Goal: Information Seeking & Learning: Compare options

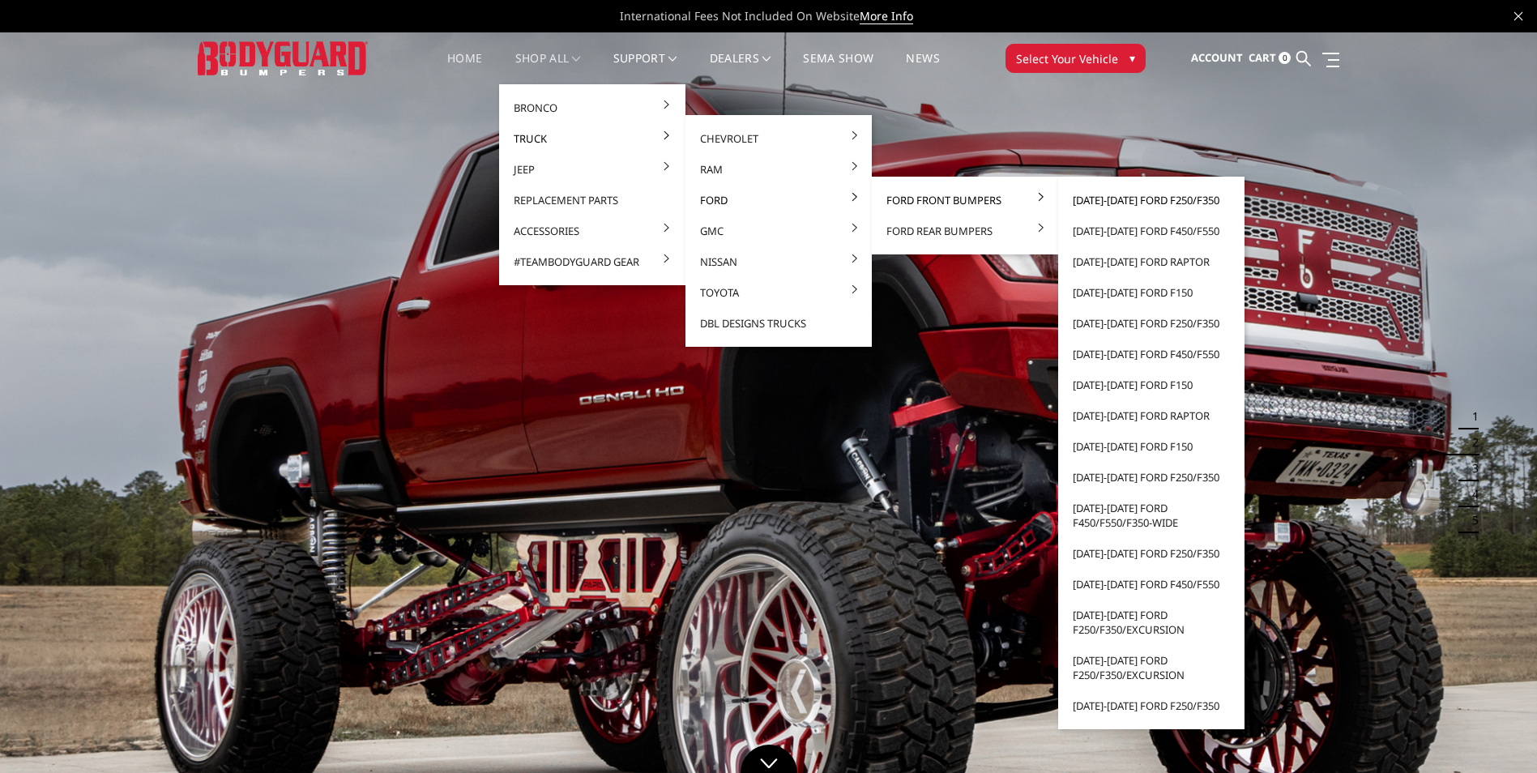
click at [1163, 199] on link "[DATE]-[DATE] Ford F250/F350" at bounding box center [1150, 200] width 173 height 31
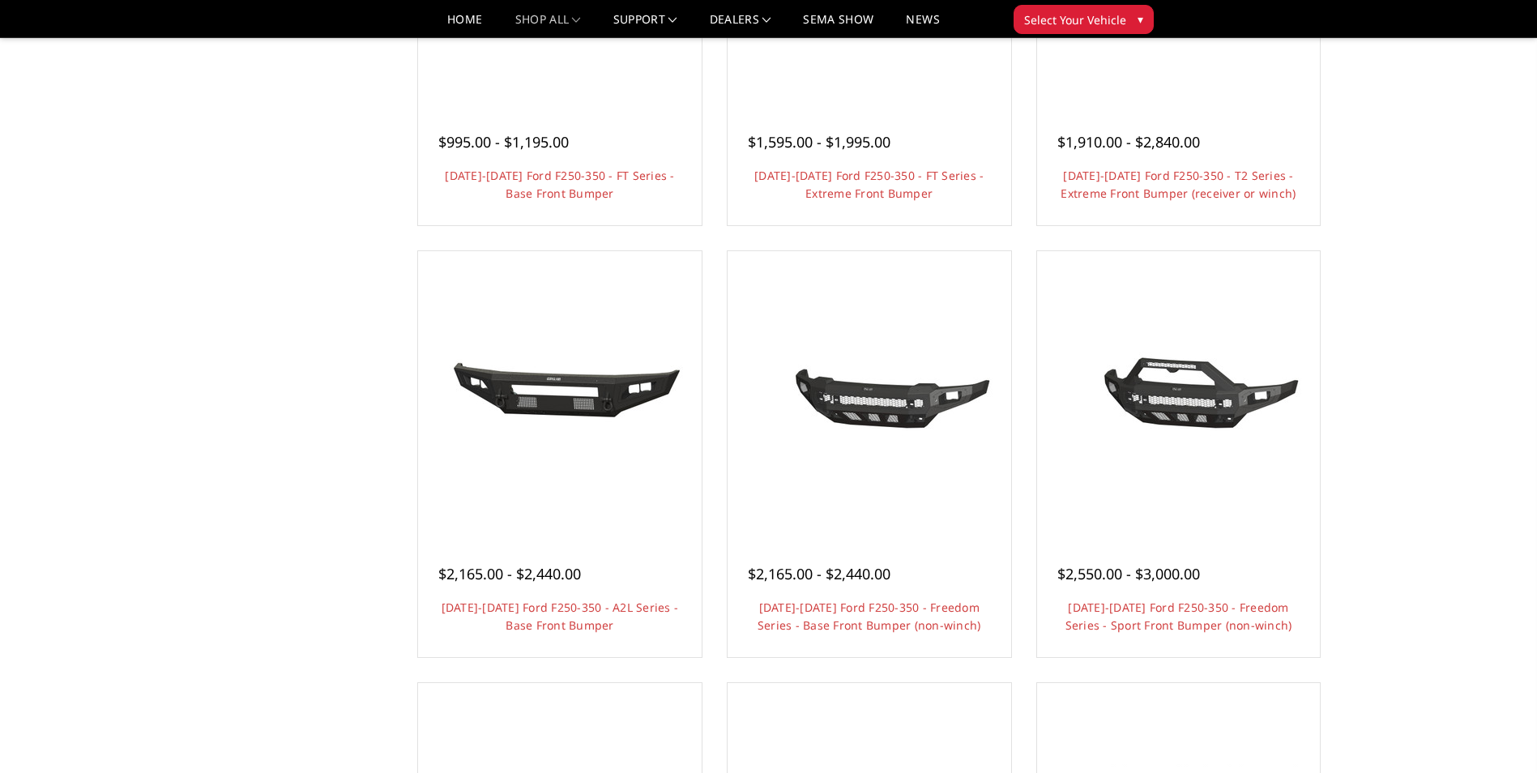
scroll to position [137, 0]
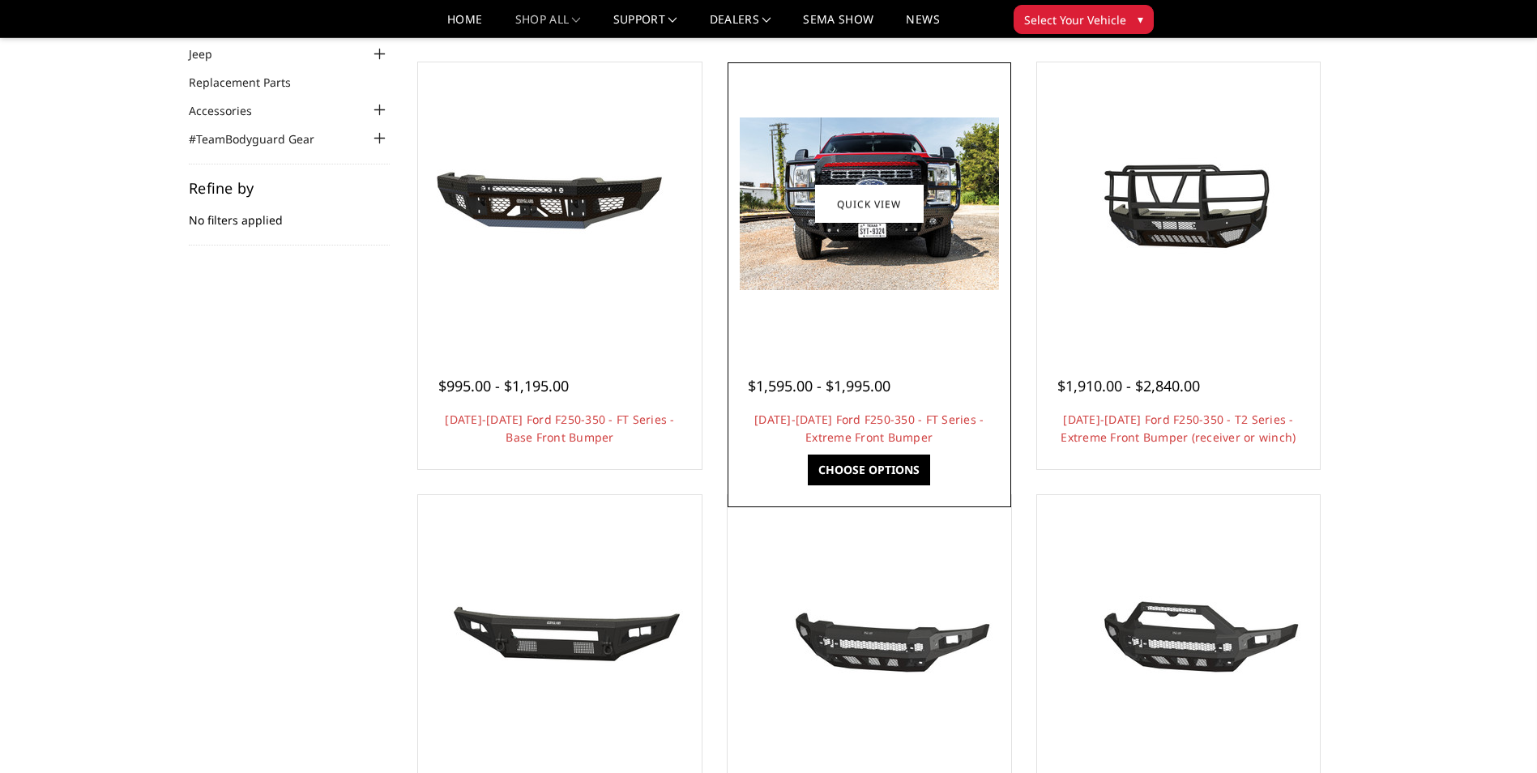
click at [855, 230] on img at bounding box center [869, 203] width 259 height 173
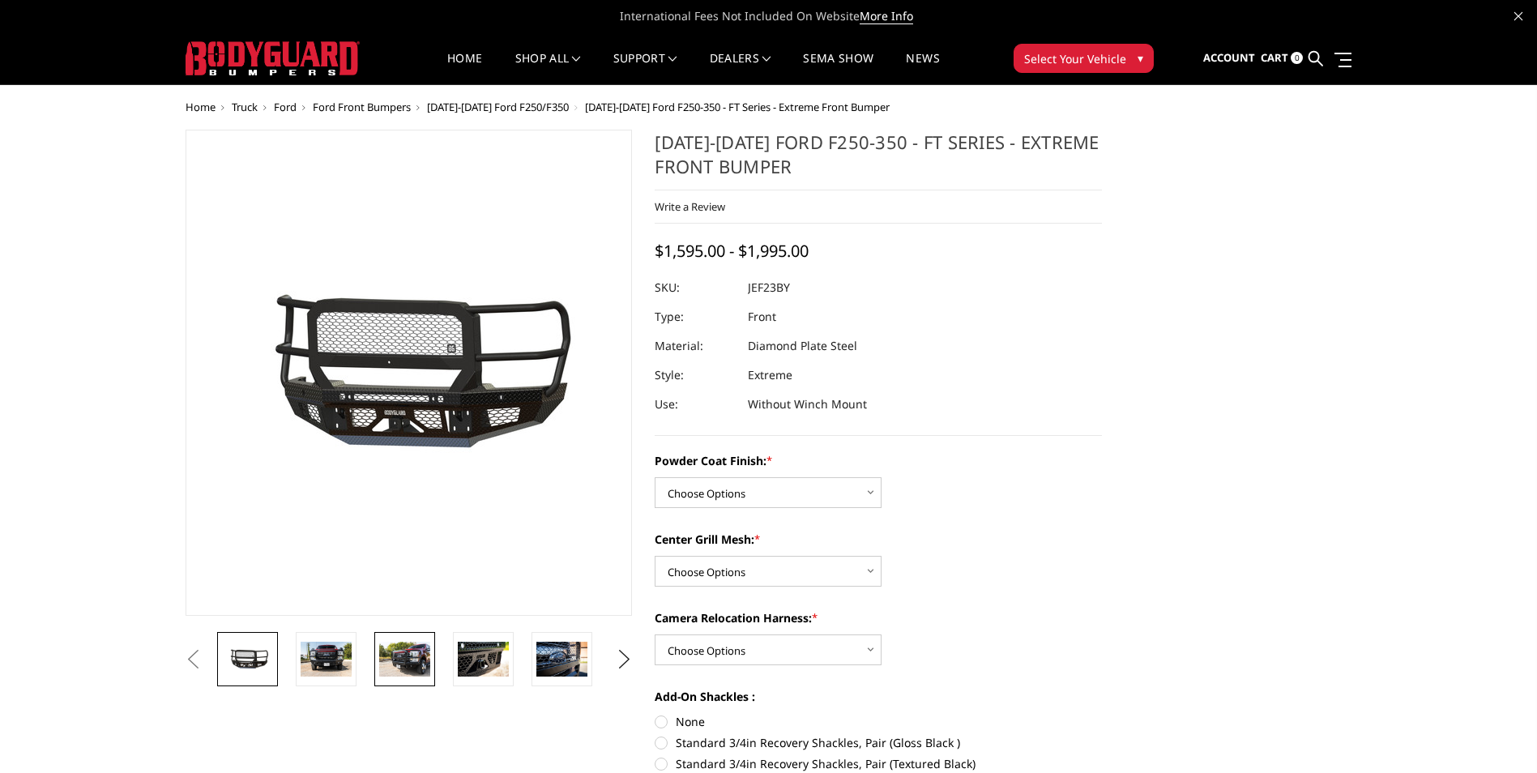
click at [399, 665] on img at bounding box center [404, 659] width 51 height 34
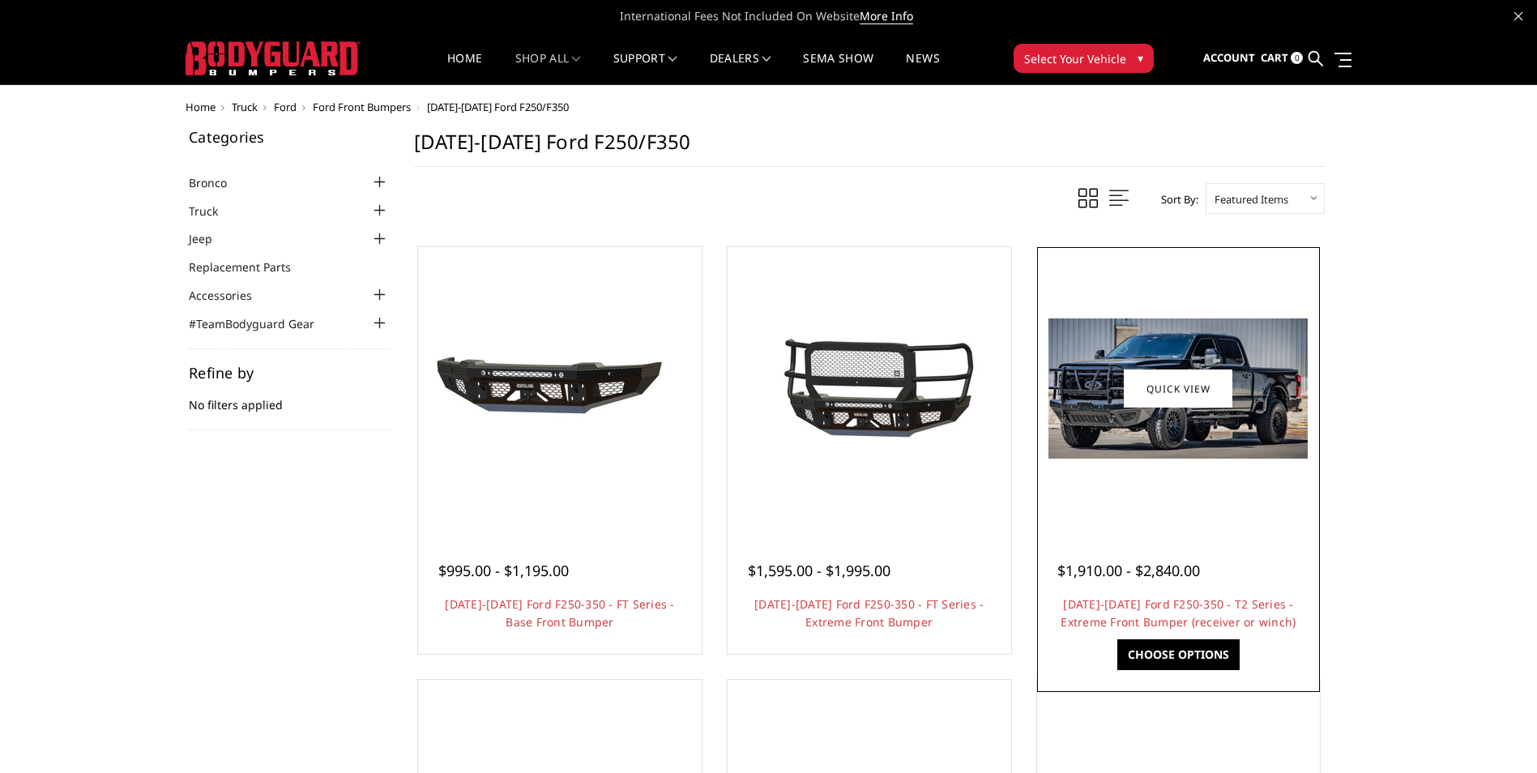
click at [1161, 442] on img at bounding box center [1177, 388] width 259 height 140
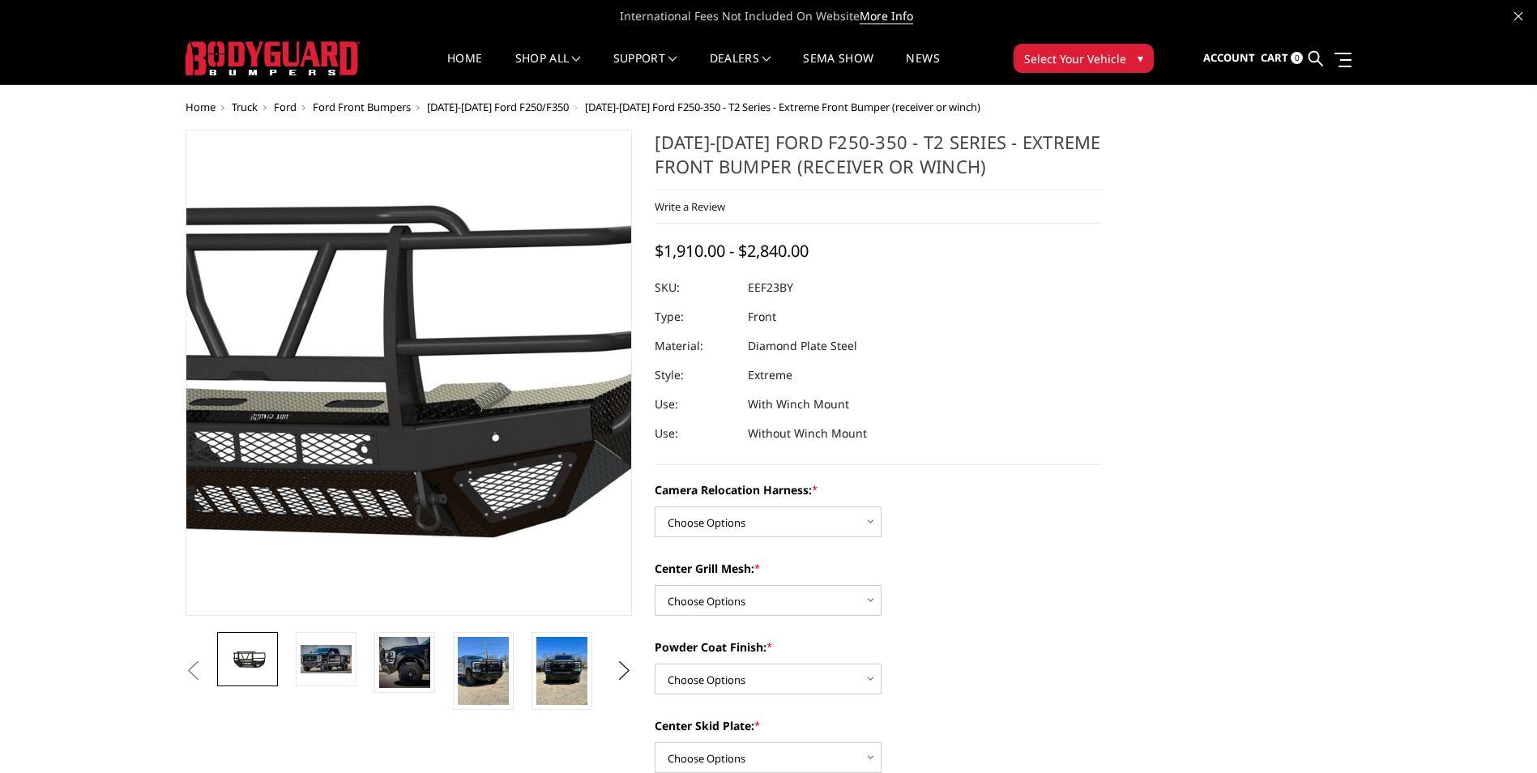
click at [491, 431] on img at bounding box center [300, 362] width 1037 height 578
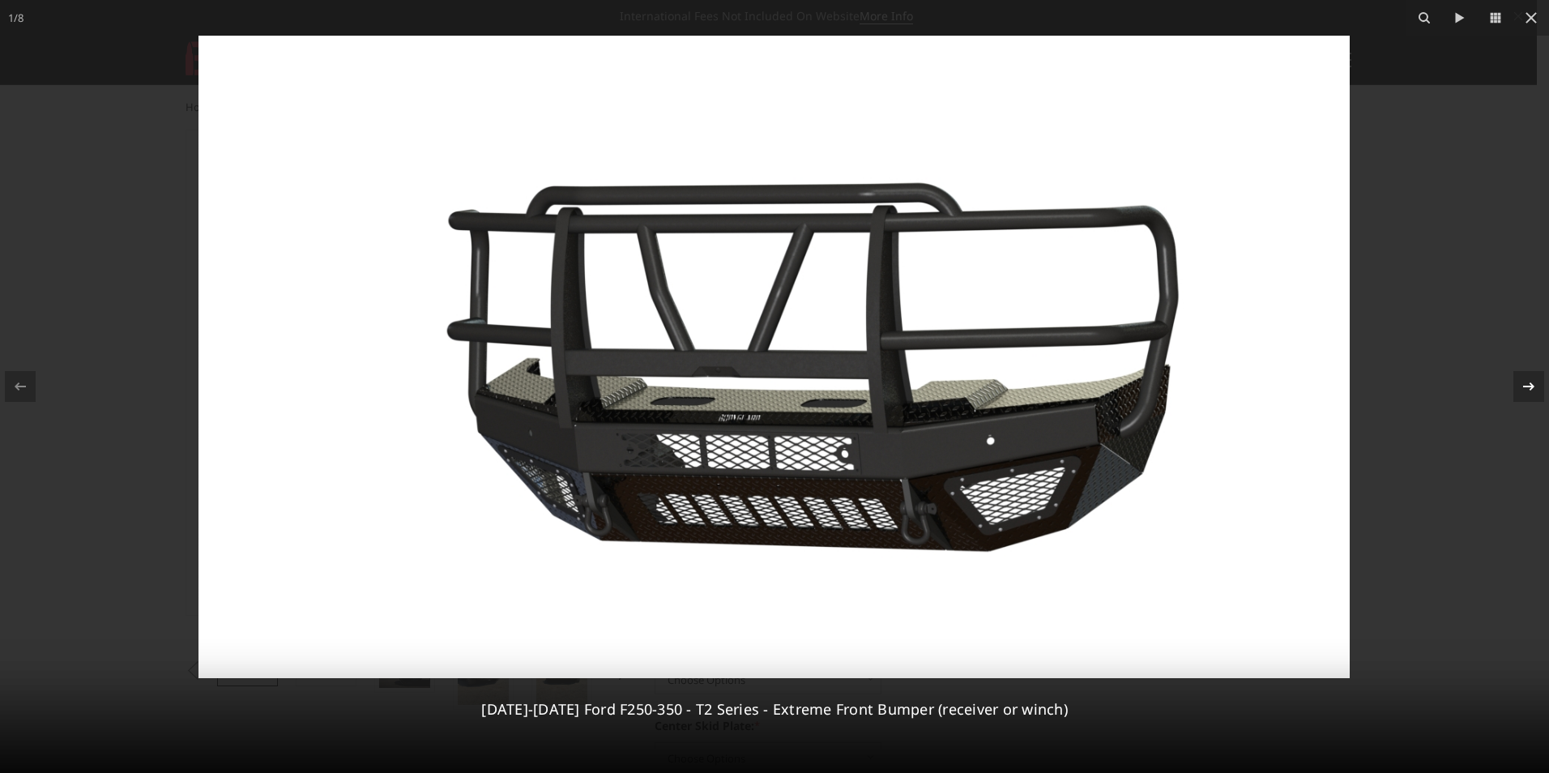
click at [1526, 380] on icon at bounding box center [1528, 386] width 19 height 19
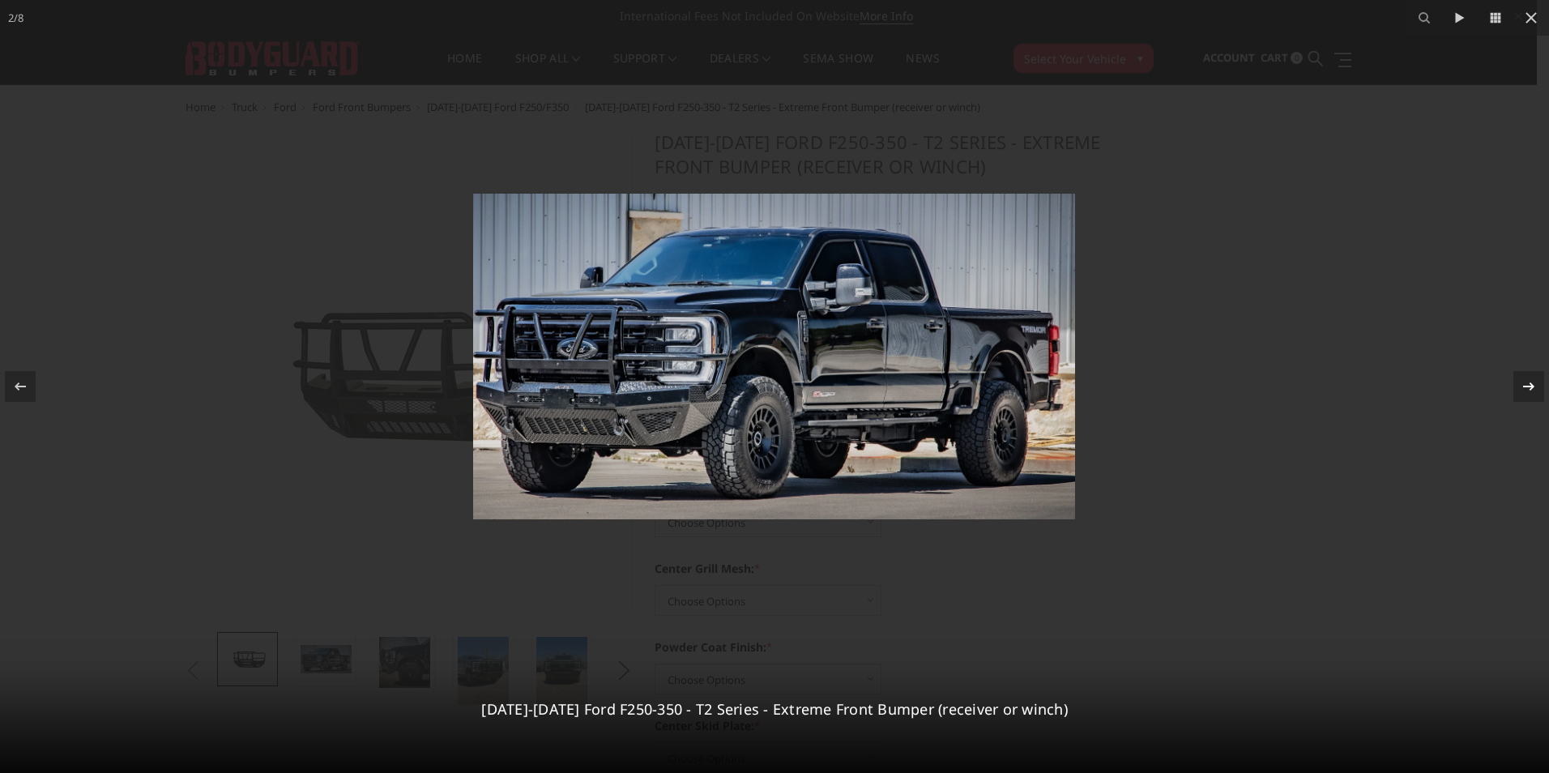
click at [1524, 380] on icon at bounding box center [1528, 386] width 19 height 19
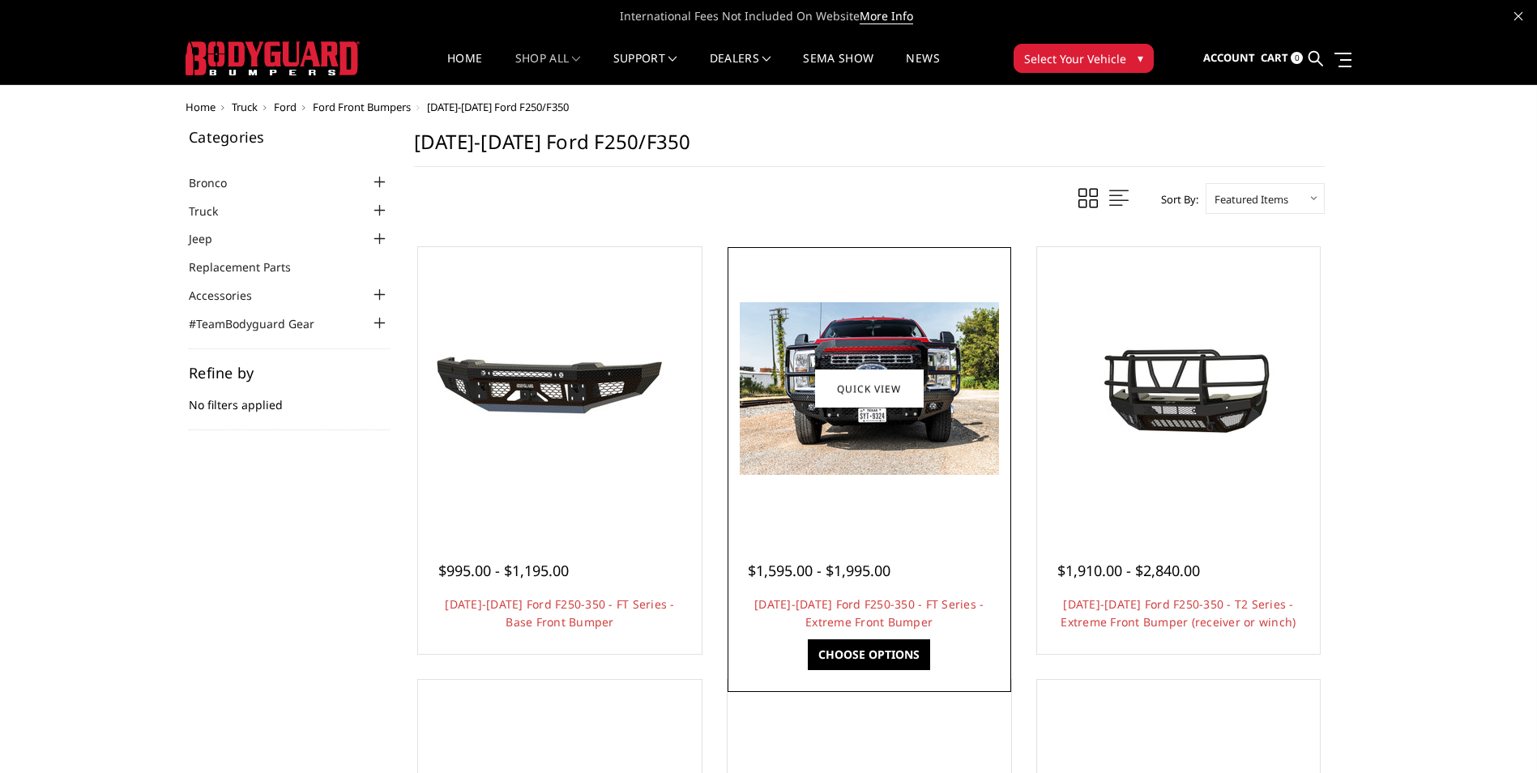
click at [941, 358] on img at bounding box center [869, 388] width 259 height 173
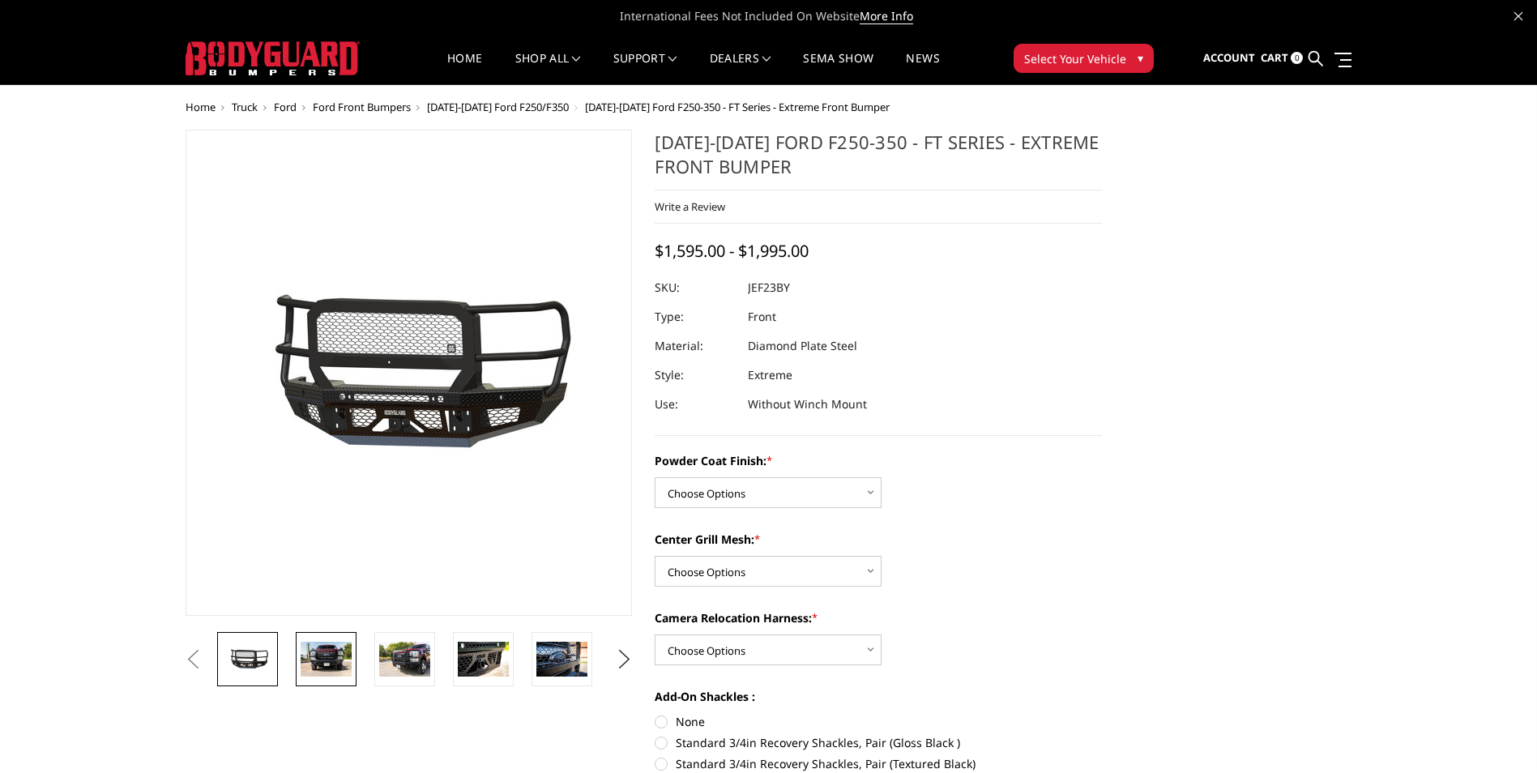
click at [337, 660] on img at bounding box center [326, 659] width 51 height 34
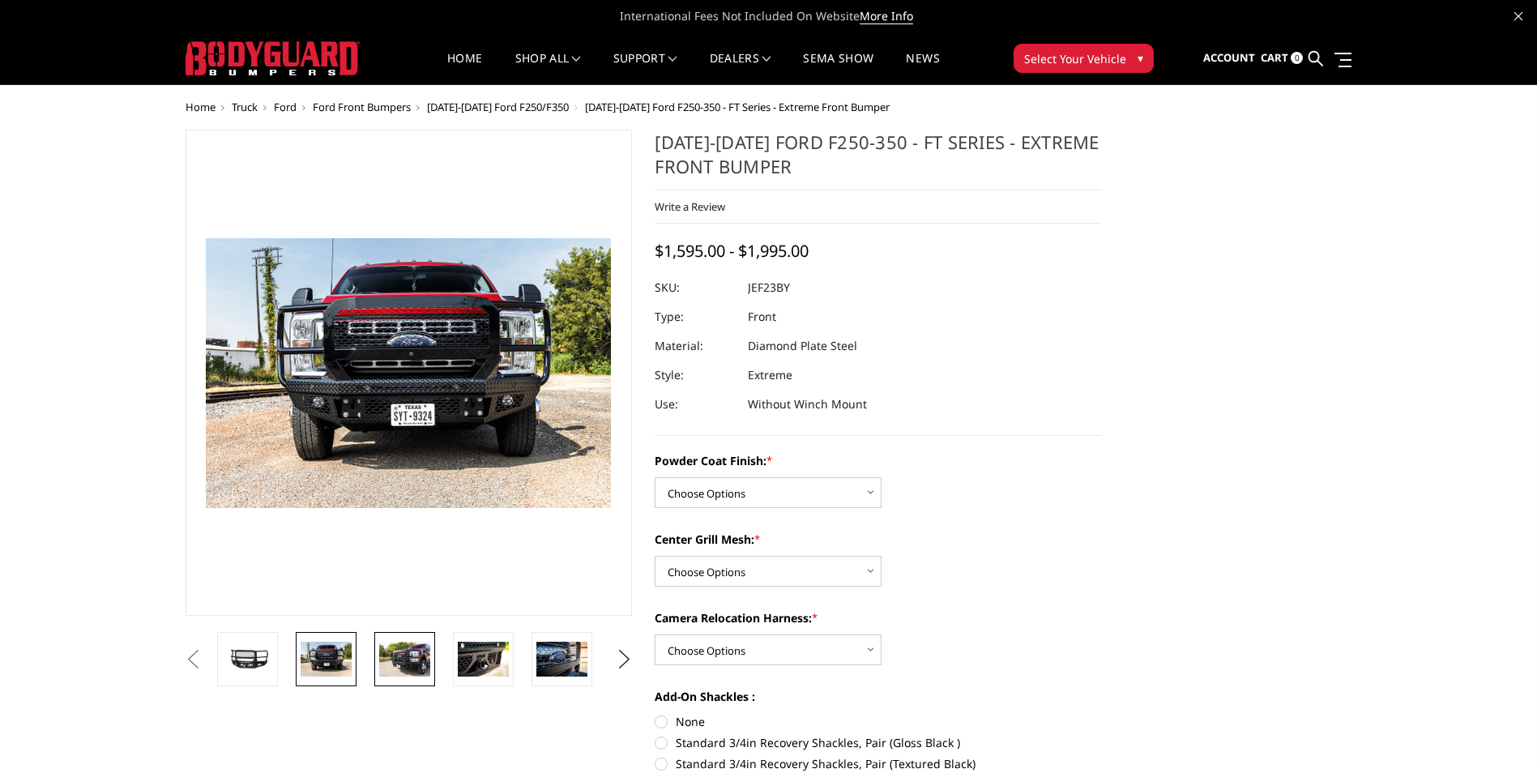
click at [408, 668] on img at bounding box center [404, 659] width 51 height 34
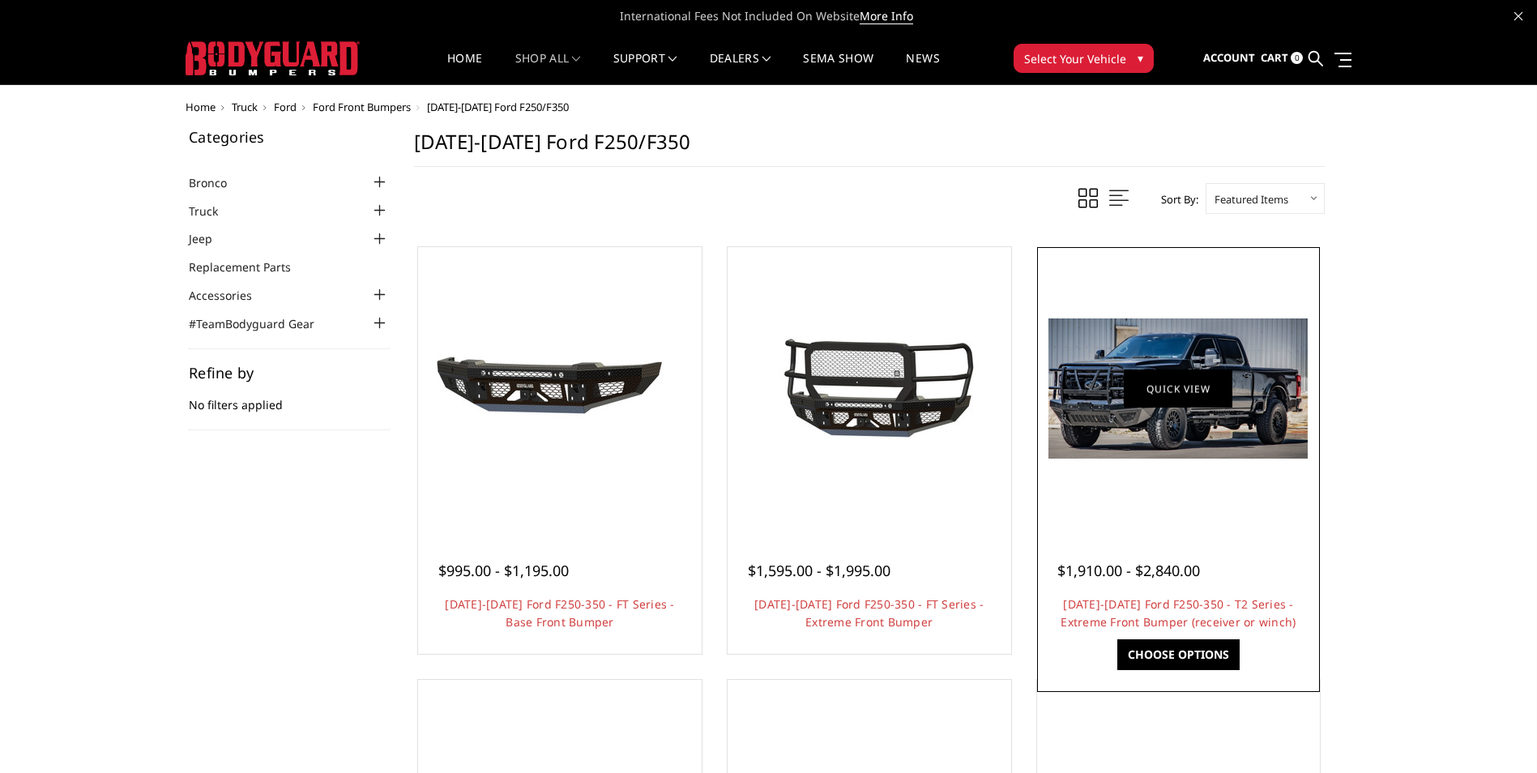
click at [1127, 385] on link "Quick view" at bounding box center [1178, 388] width 109 height 38
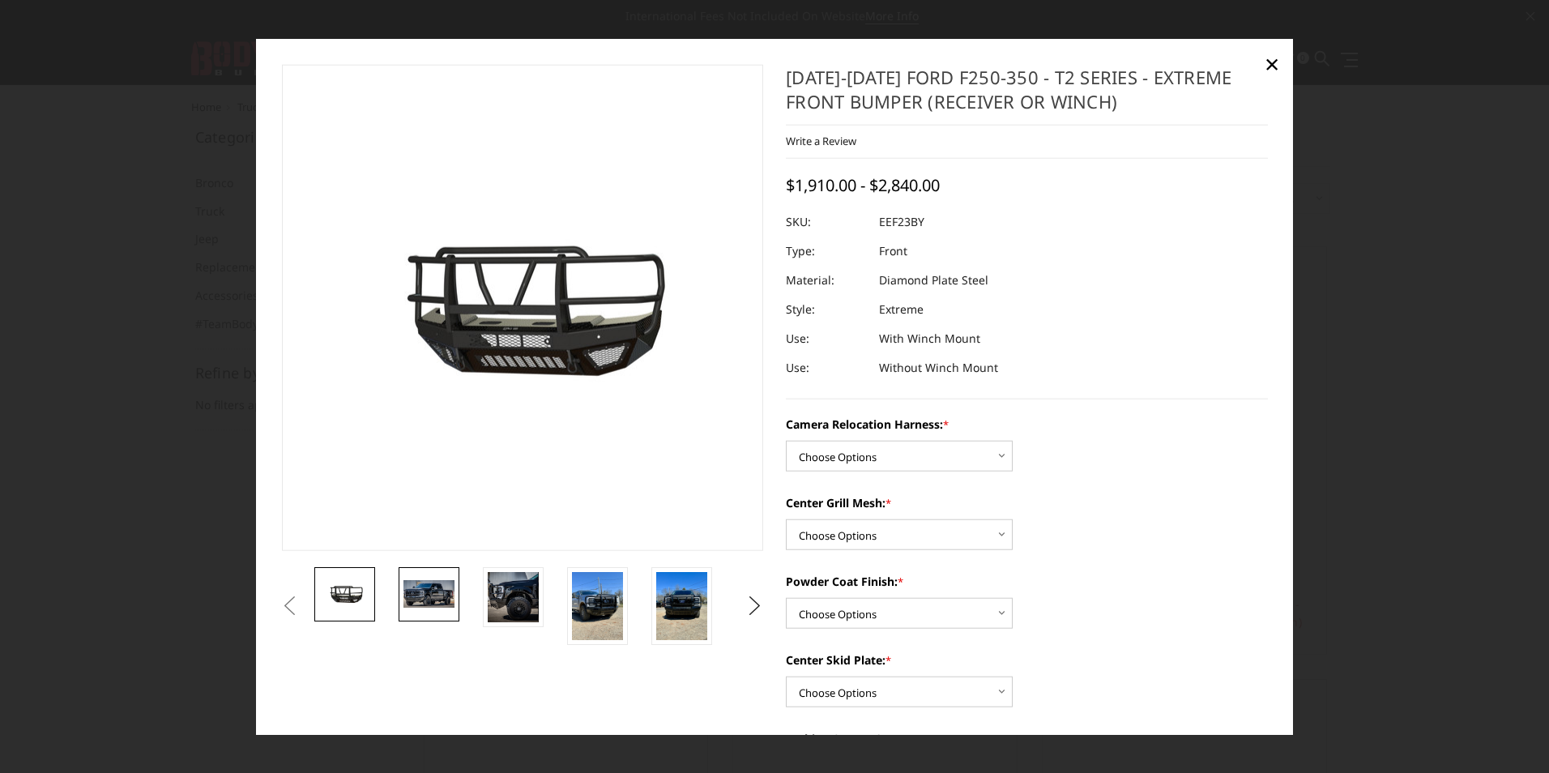
click at [429, 582] on img at bounding box center [428, 594] width 51 height 28
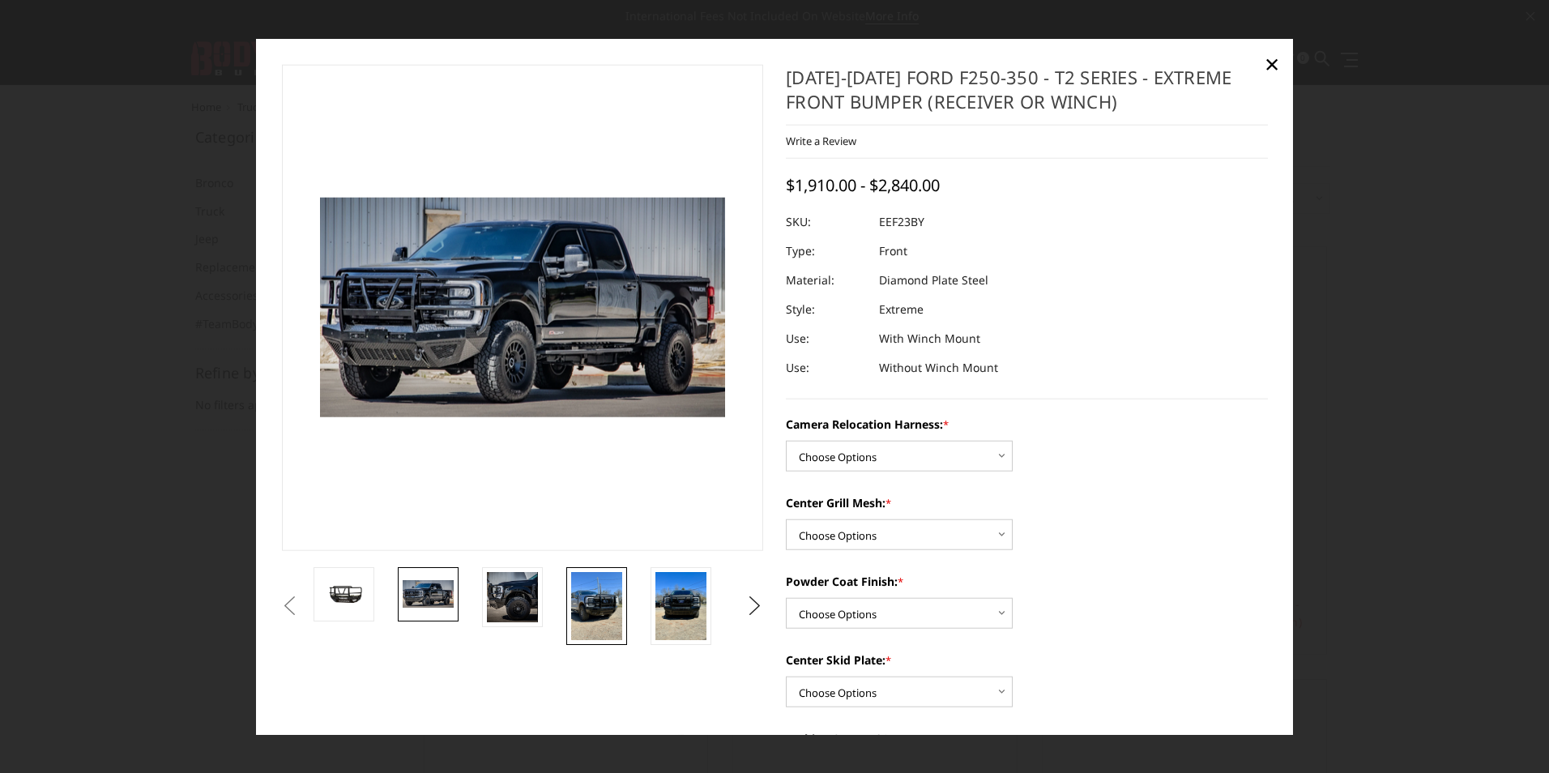
click at [599, 615] on img at bounding box center [596, 605] width 51 height 68
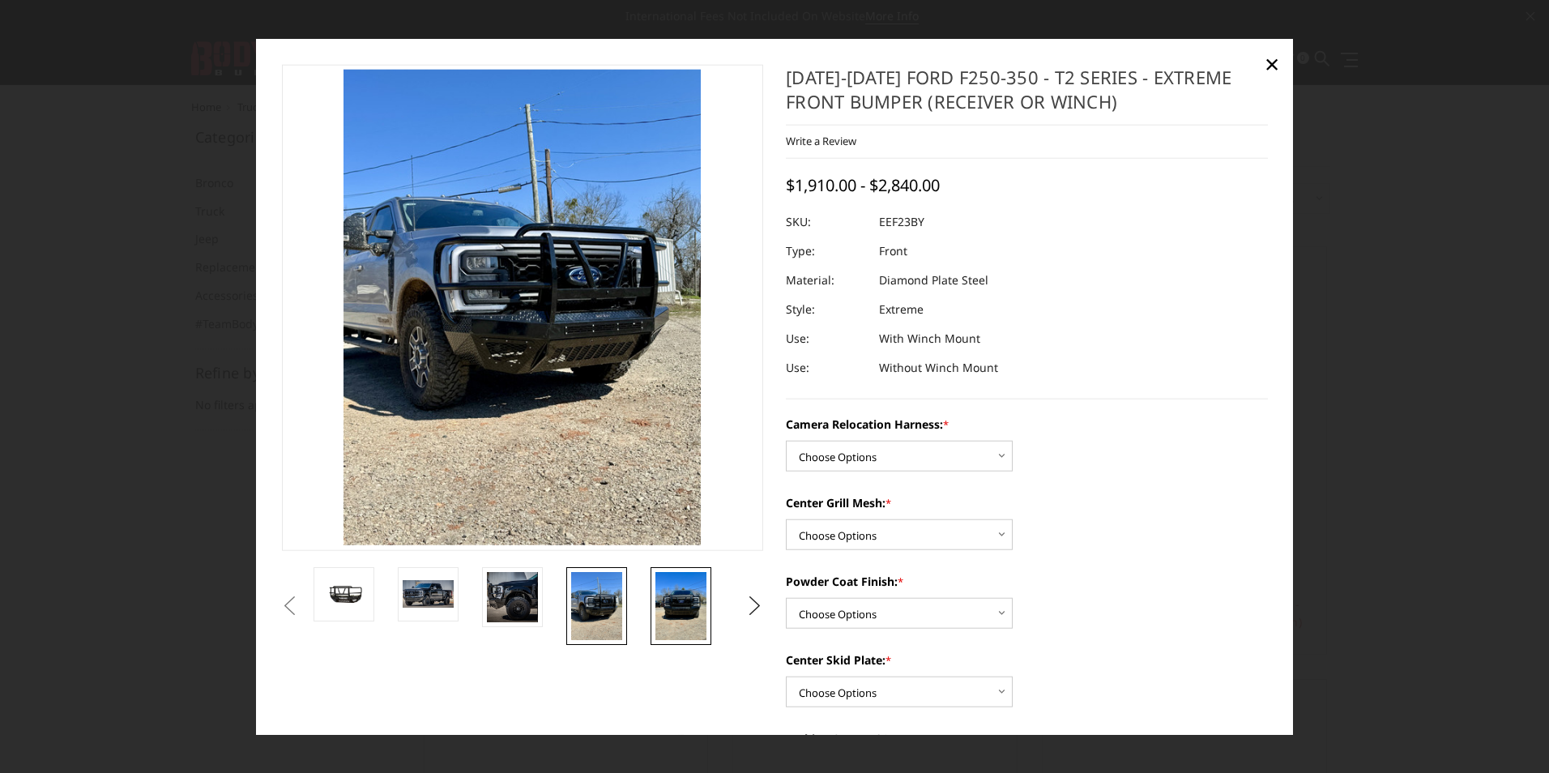
click at [692, 611] on img at bounding box center [680, 605] width 51 height 68
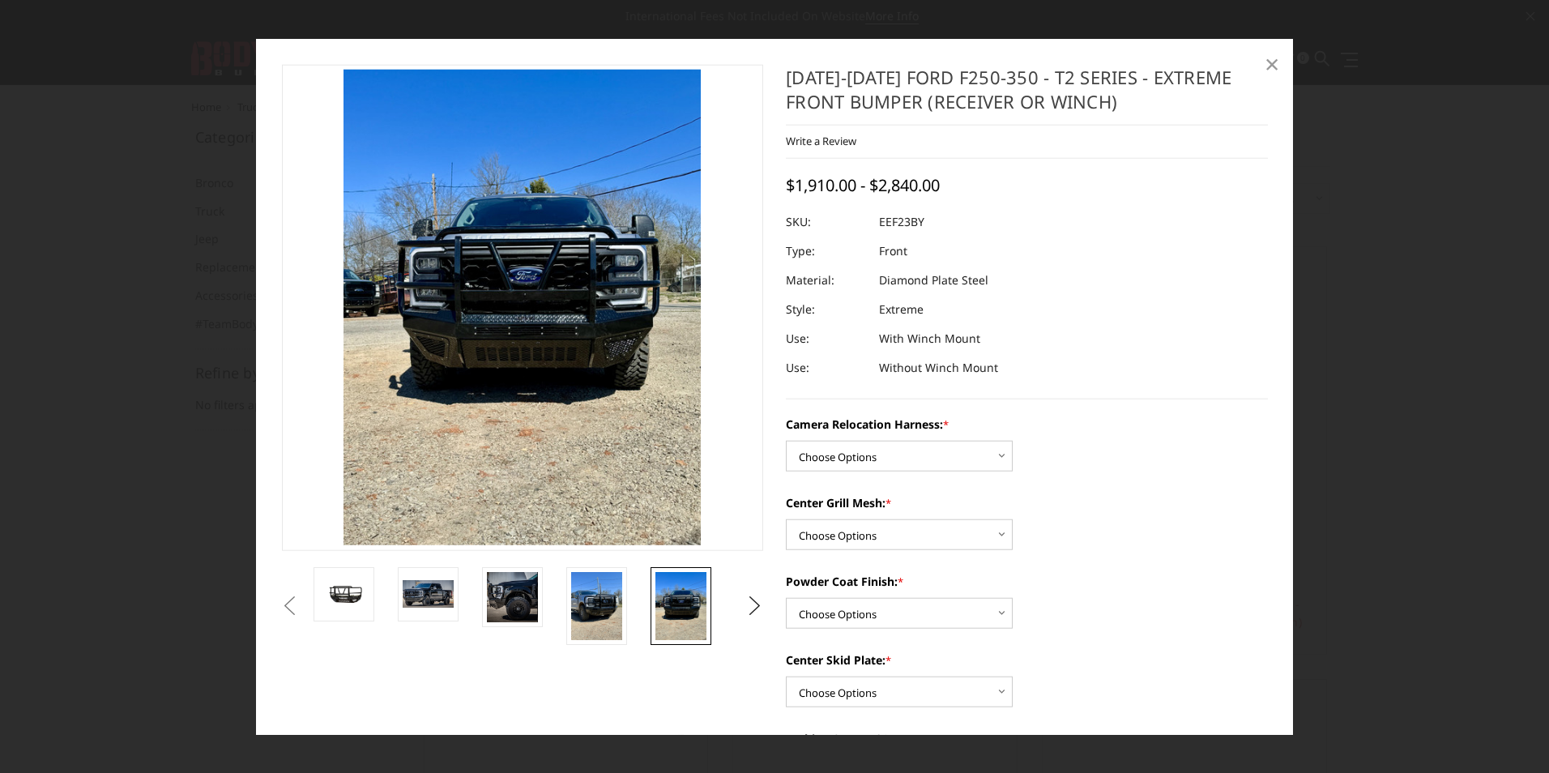
click at [1269, 66] on span "×" at bounding box center [1271, 62] width 15 height 35
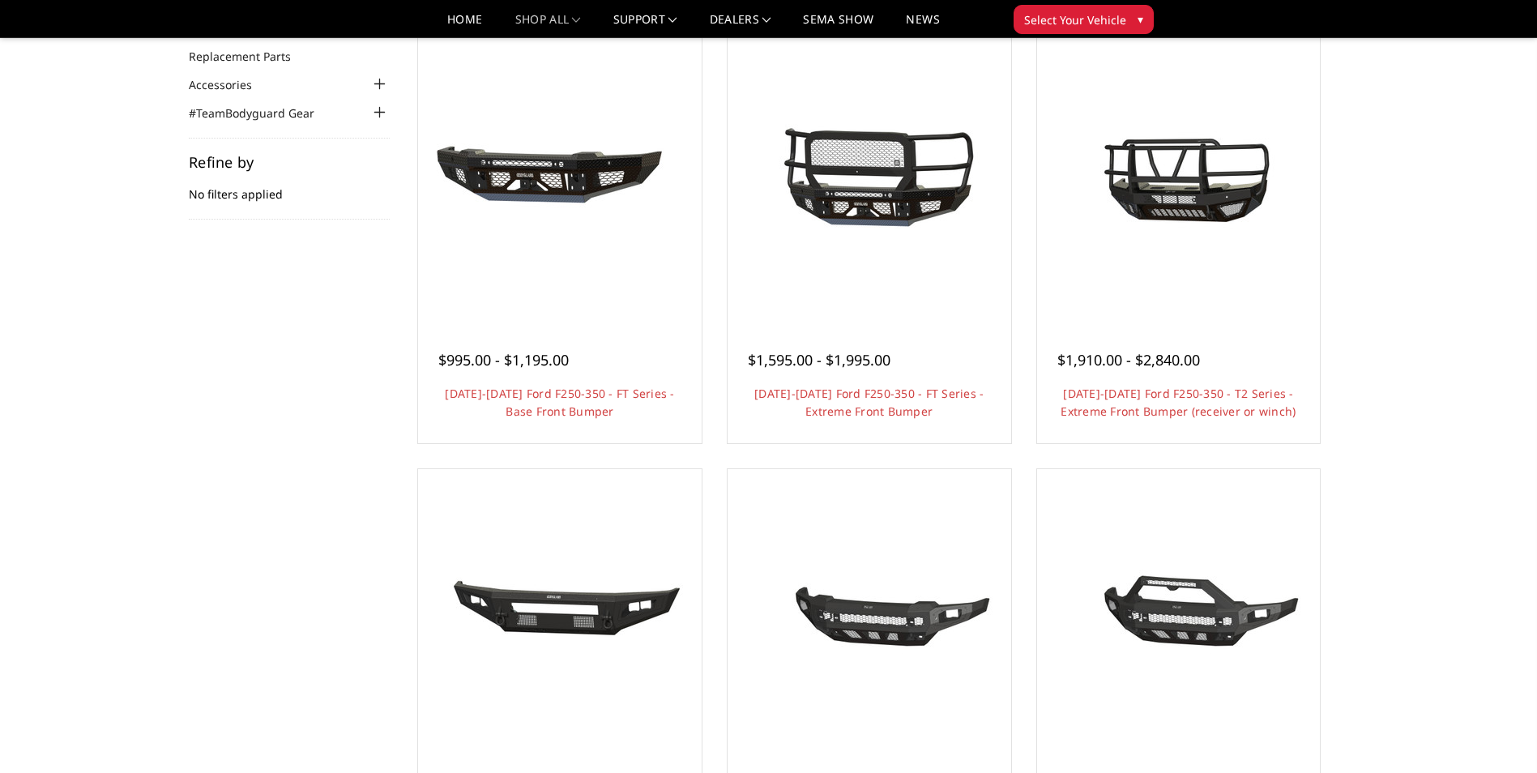
scroll to position [162, 0]
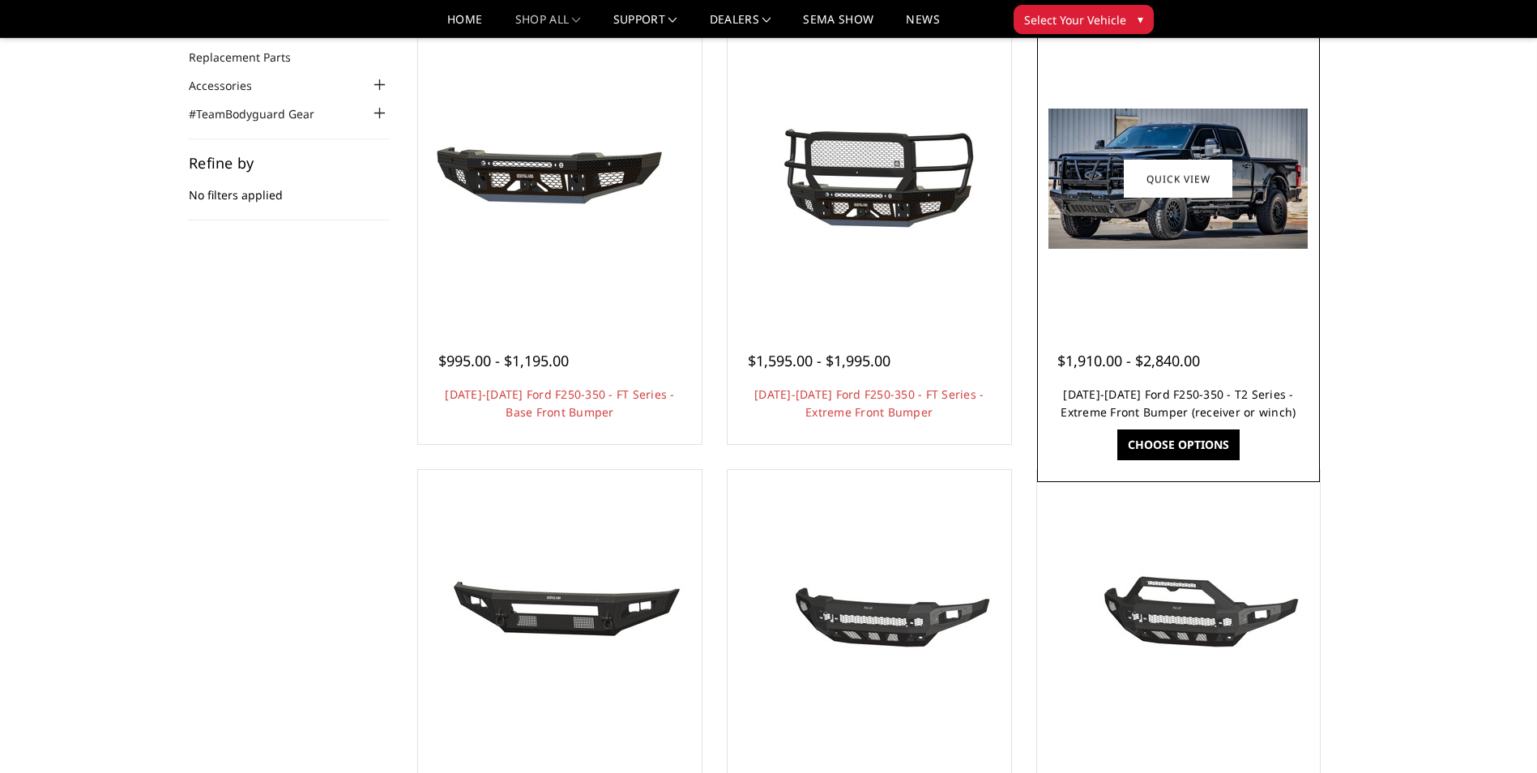
click at [1140, 400] on link "[DATE]-[DATE] Ford F250-350 - T2 Series - Extreme Front Bumper (receiver or win…" at bounding box center [1177, 402] width 235 height 33
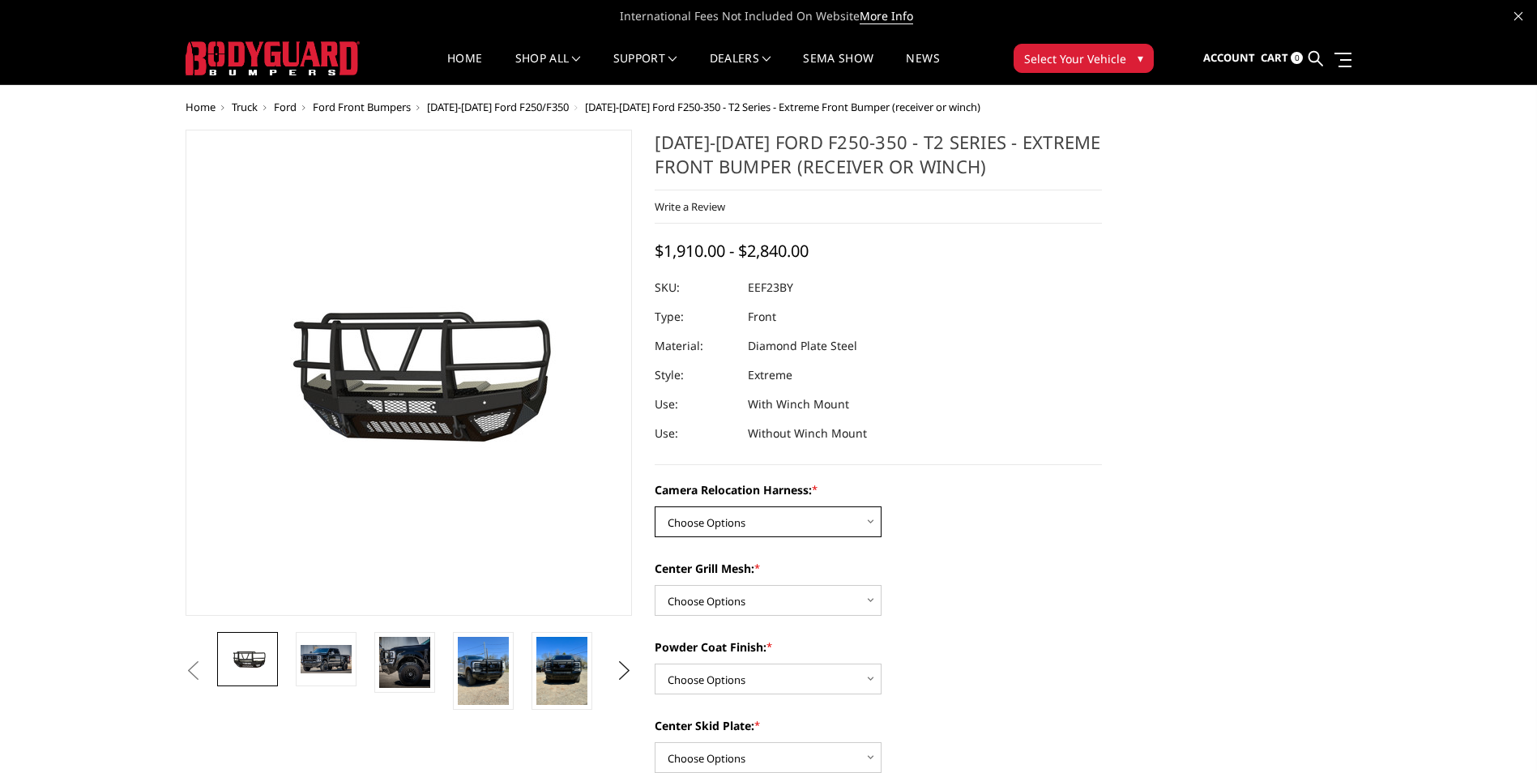
click at [769, 522] on select "Choose Options Without camera harness With camera harness" at bounding box center [768, 521] width 227 height 31
select select "3754"
click at [655, 506] on select "Choose Options Without camera harness With camera harness" at bounding box center [768, 521] width 227 height 31
click at [750, 678] on select "Choose Options Textured Black Powder Coat Gloss Black Powder Coat Bare Metal" at bounding box center [768, 678] width 227 height 31
select select "3750"
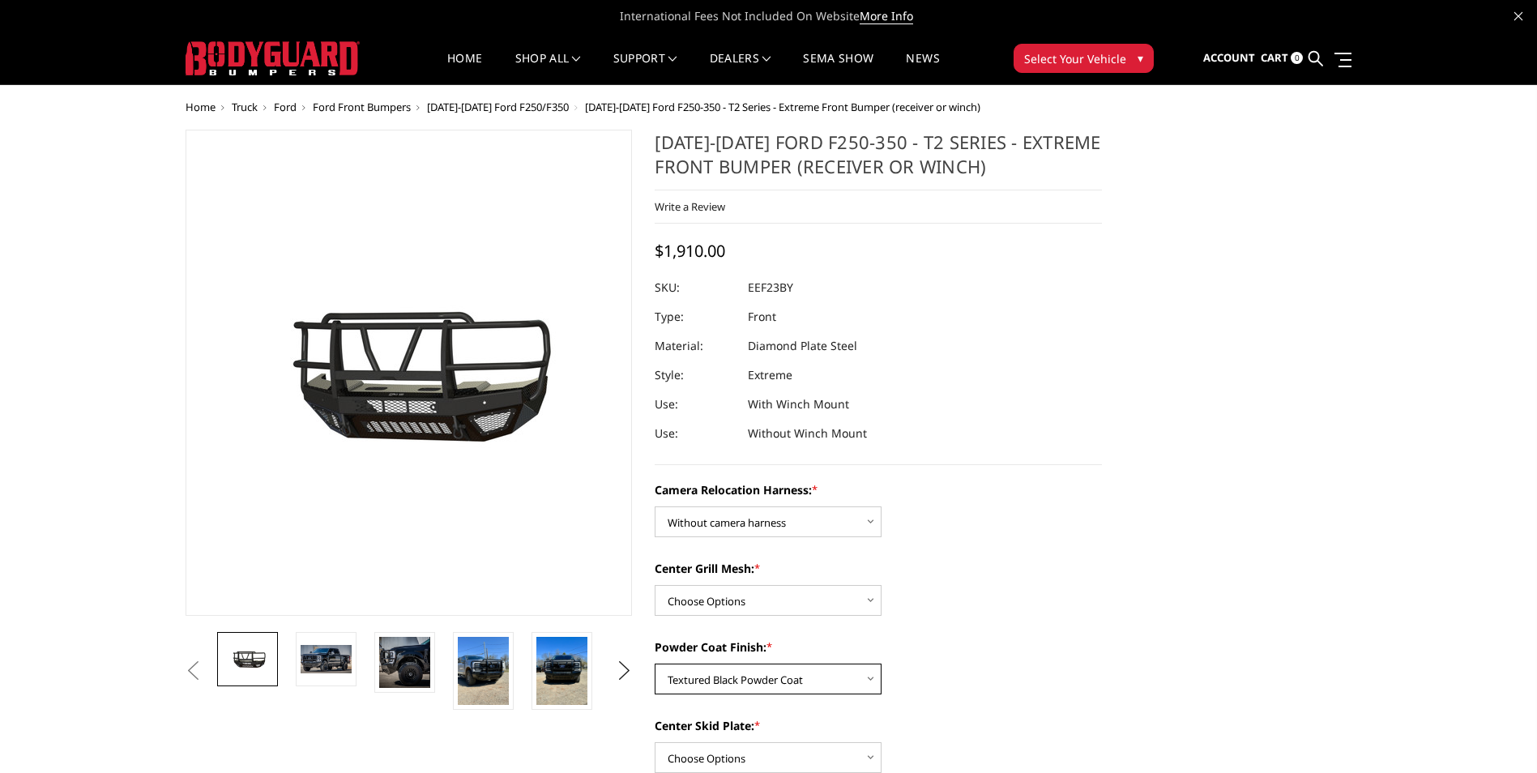
click at [655, 663] on select "Choose Options Textured Black Powder Coat Gloss Black Powder Coat Bare Metal" at bounding box center [768, 678] width 227 height 31
